Goal: Obtain resource: Obtain resource

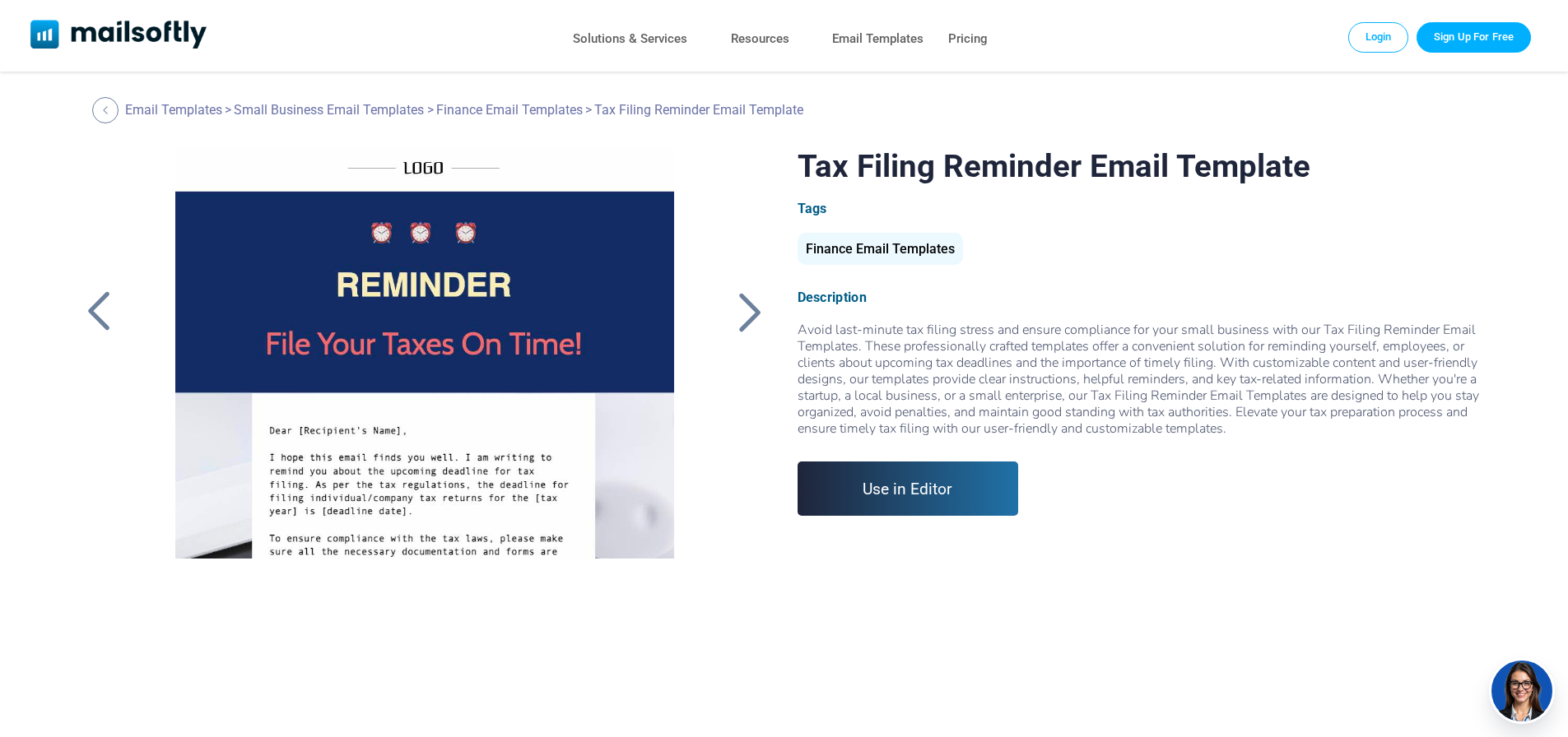
click at [755, 292] on div at bounding box center [750, 311] width 41 height 43
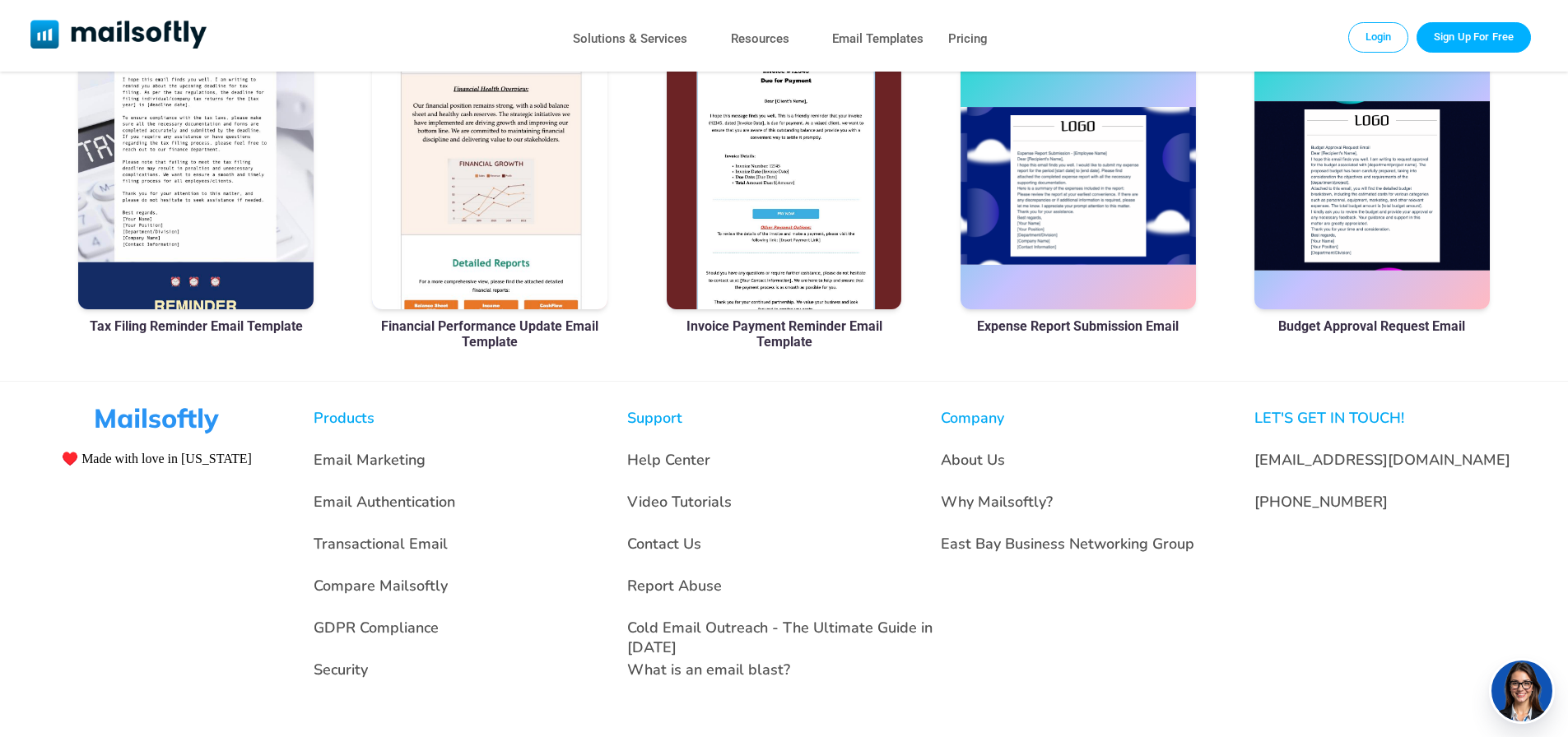
click at [185, 248] on div at bounding box center [196, 186] width 236 height 247
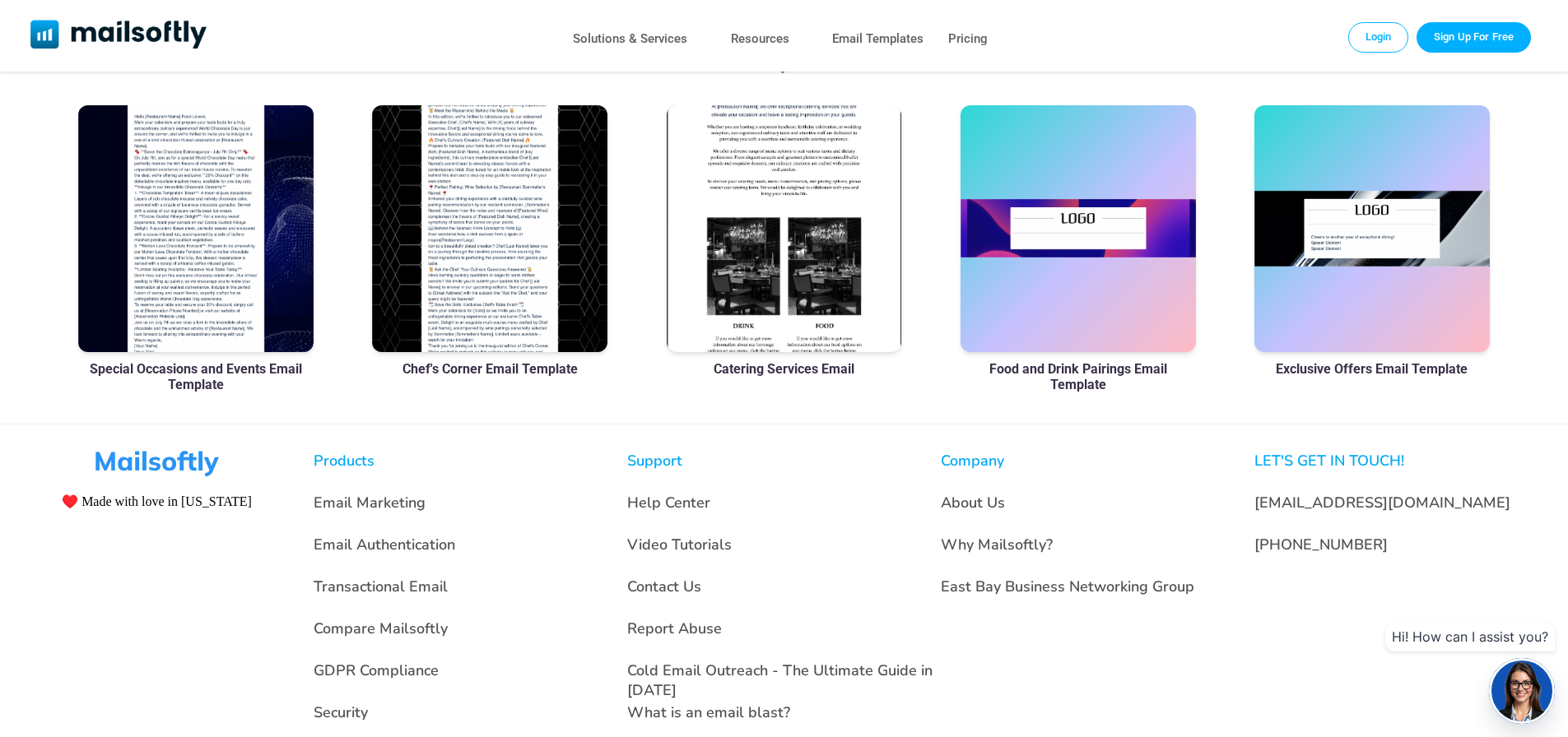
scroll to position [1188, 0]
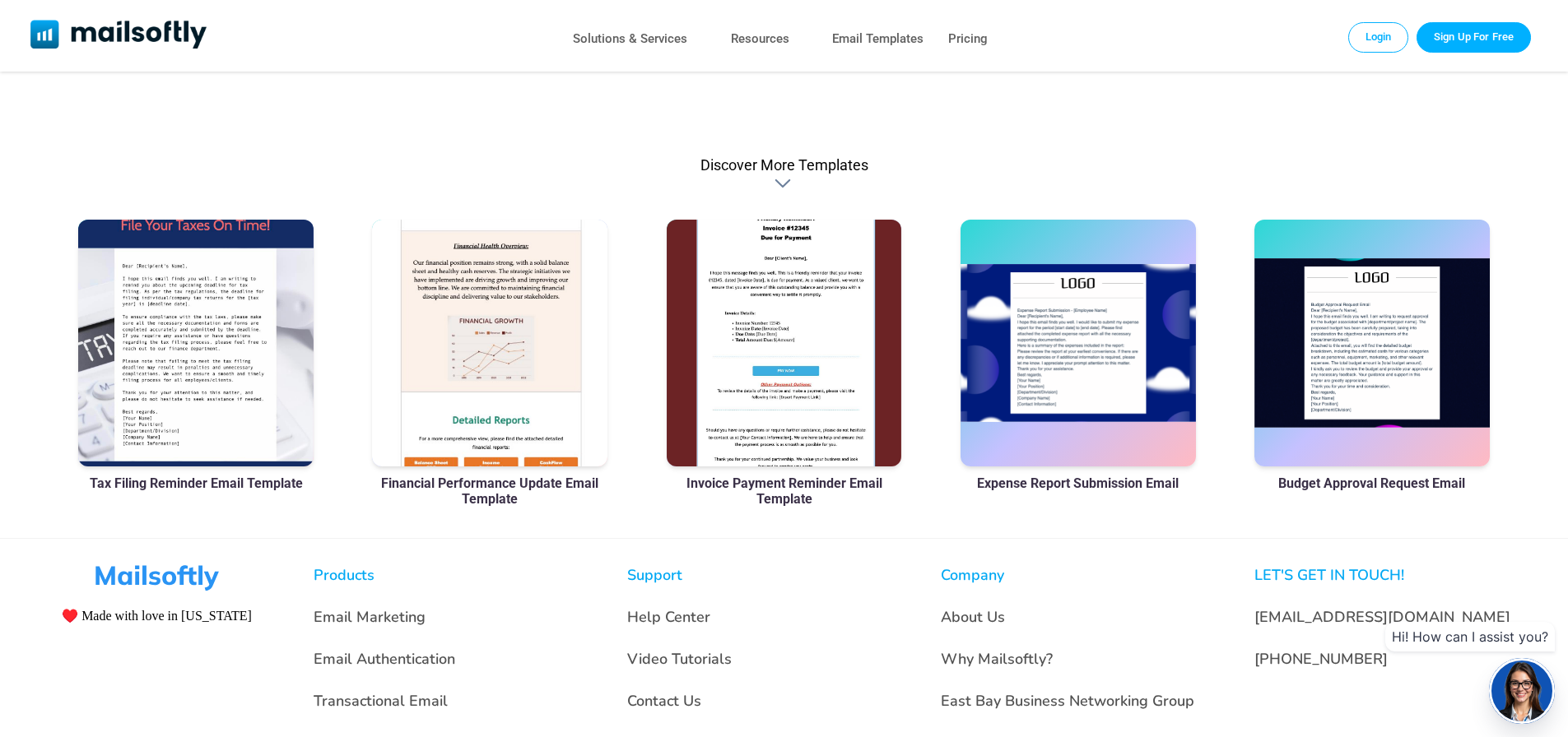
scroll to position [1070, 0]
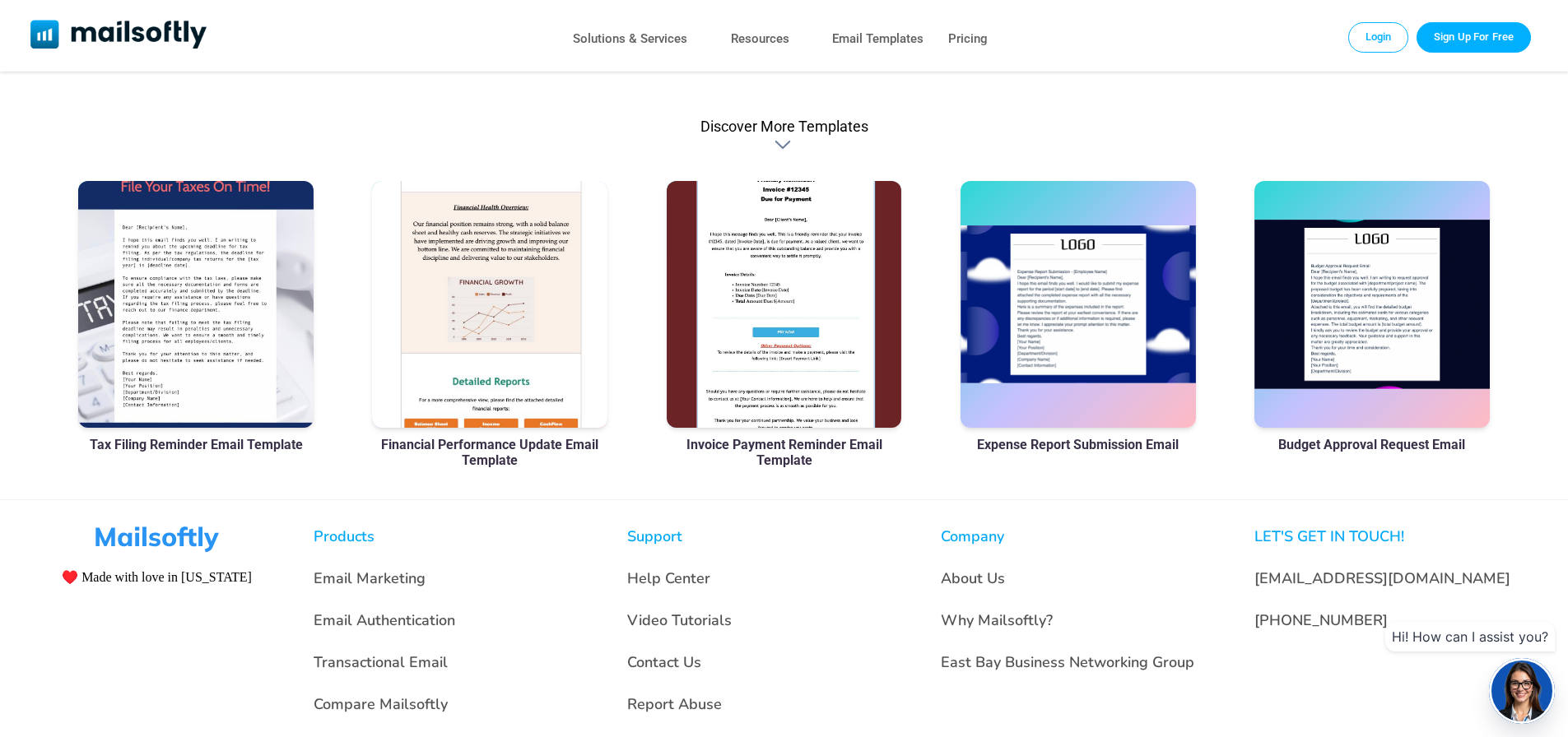
click at [262, 448] on h3 "Tax Filing Reminder Email Template" at bounding box center [196, 445] width 213 height 15
